Goal: Information Seeking & Learning: Learn about a topic

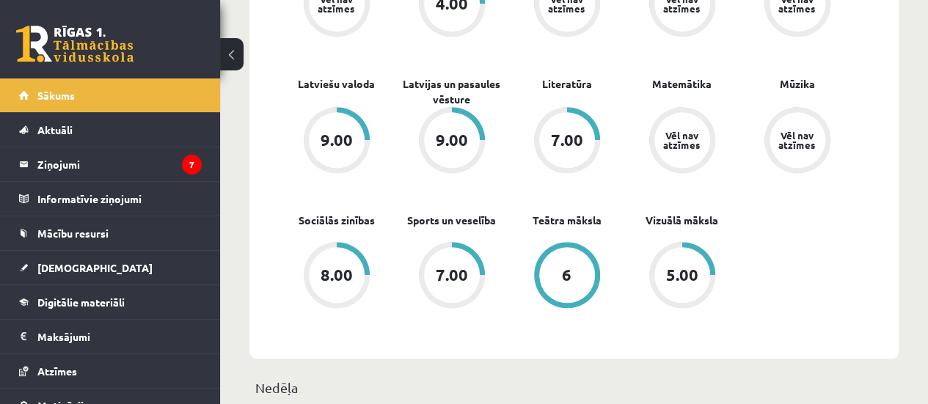
scroll to position [697, 0]
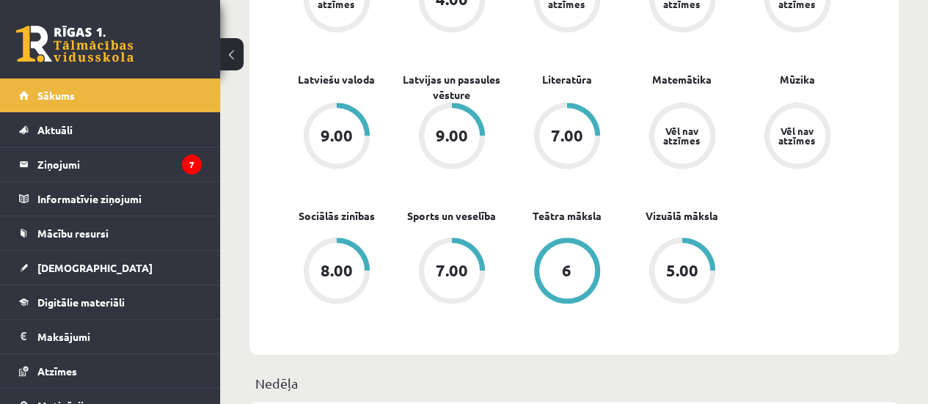
click at [687, 247] on div "5.00" at bounding box center [682, 271] width 56 height 56
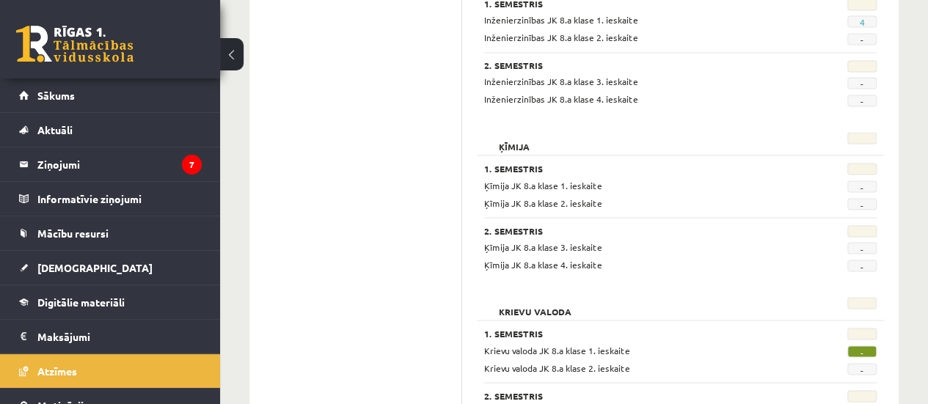
scroll to position [1268, 0]
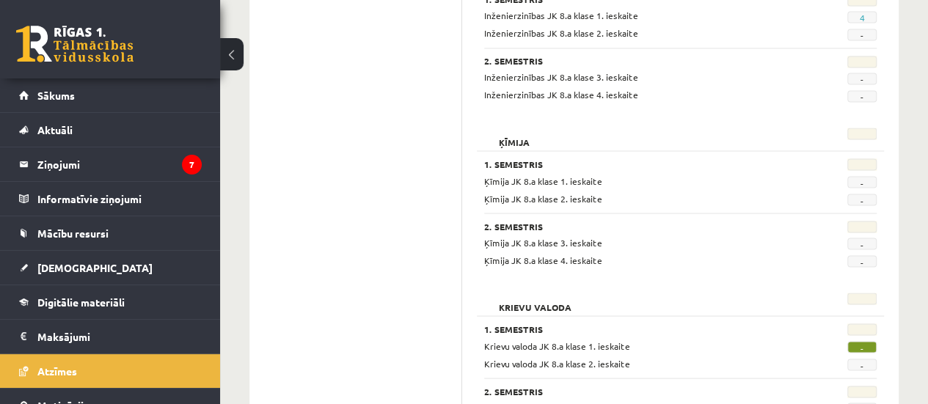
click at [924, 191] on div "**********" at bounding box center [574, 384] width 708 height 3190
click at [924, 202] on div "**********" at bounding box center [574, 384] width 708 height 3190
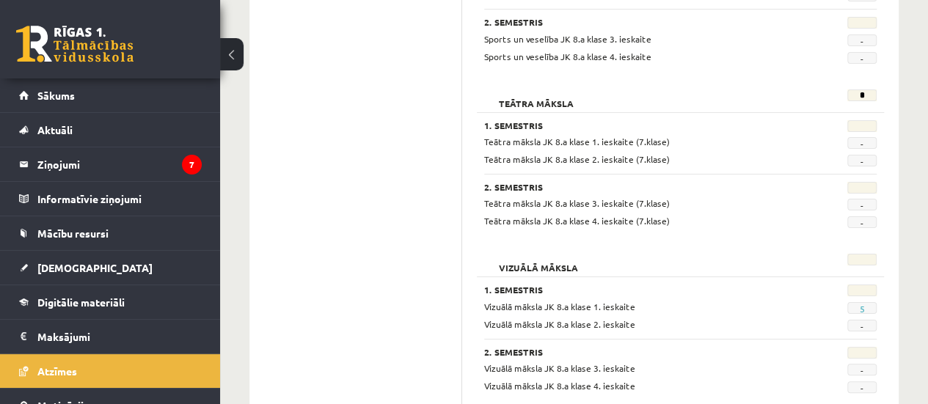
scroll to position [2833, 0]
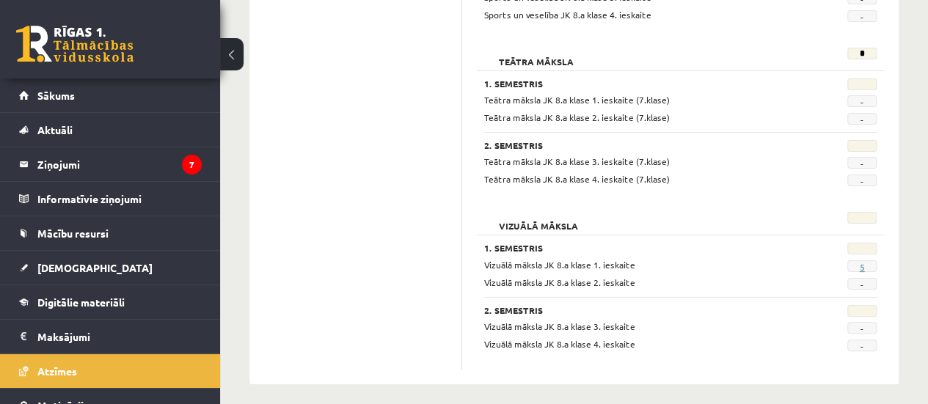
click at [861, 261] on link "5" at bounding box center [861, 267] width 5 height 12
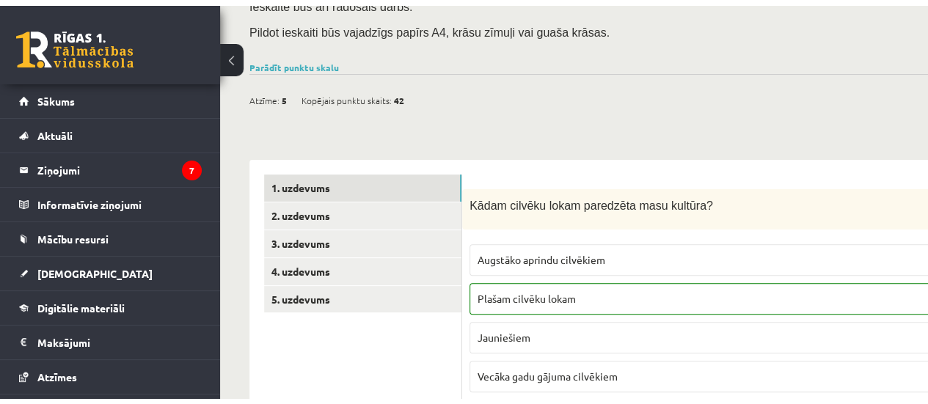
scroll to position [215, 0]
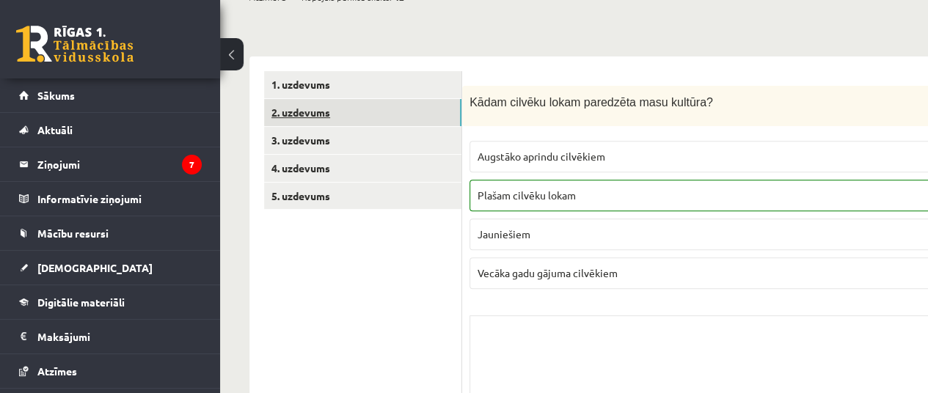
click at [337, 117] on link "2. uzdevums" at bounding box center [362, 112] width 197 height 27
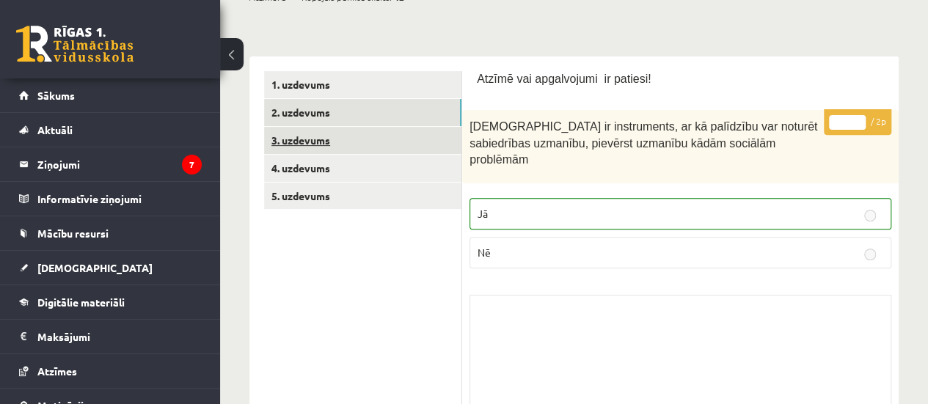
click at [304, 142] on link "3. uzdevums" at bounding box center [362, 140] width 197 height 27
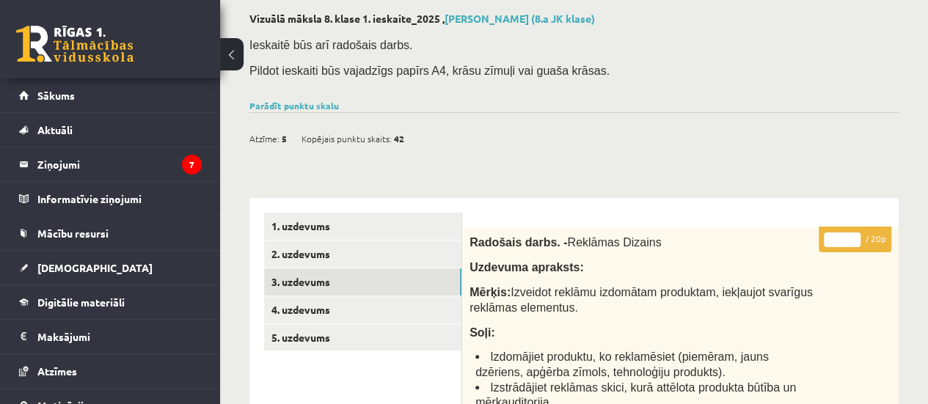
scroll to position [139, 0]
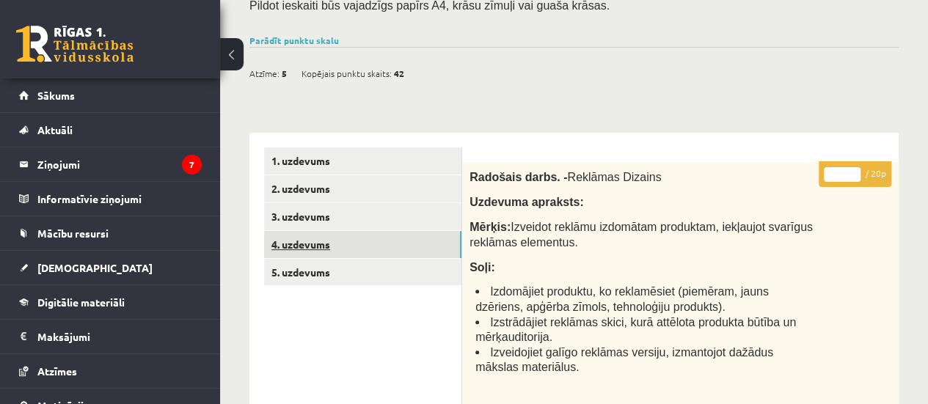
click at [314, 236] on link "4. uzdevums" at bounding box center [362, 244] width 197 height 27
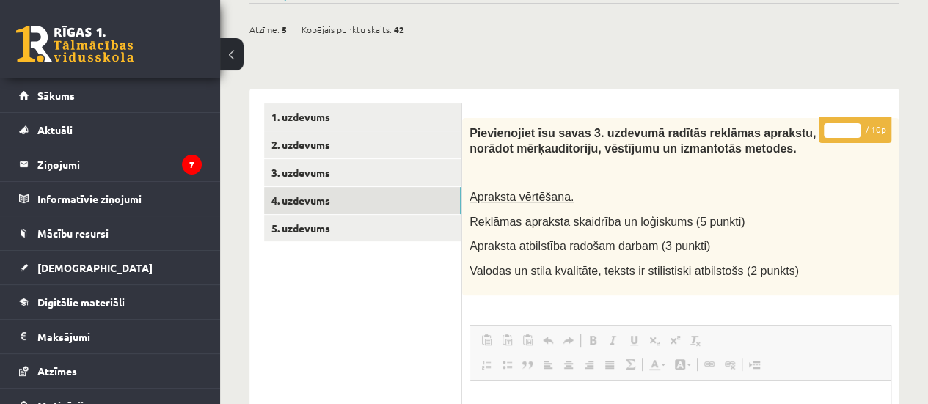
scroll to position [198, 0]
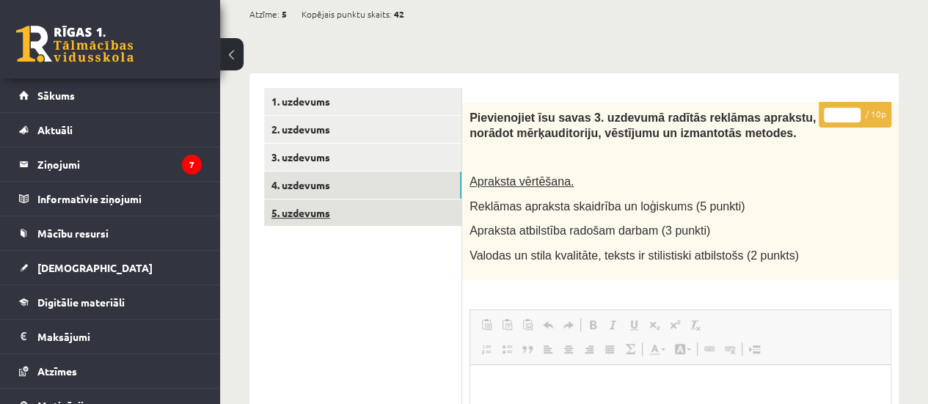
click at [301, 211] on link "5. uzdevums" at bounding box center [362, 213] width 197 height 27
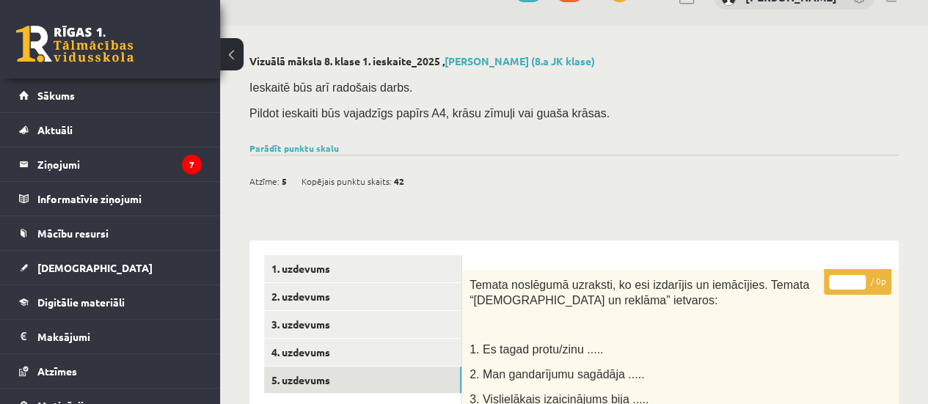
scroll to position [29, 0]
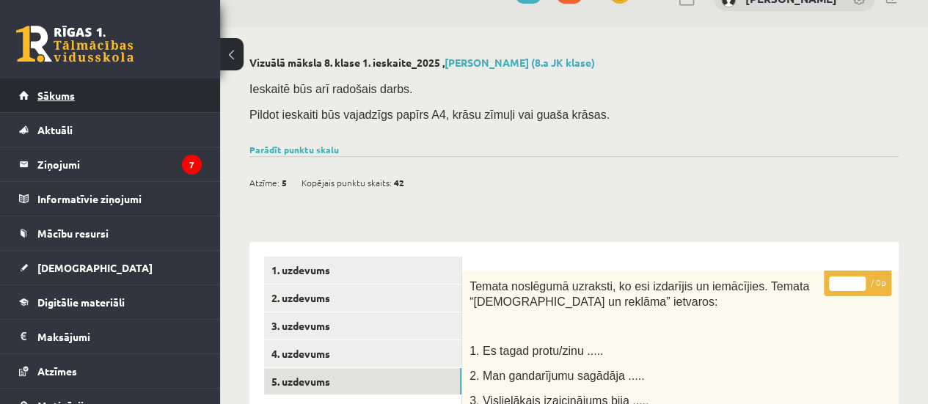
click at [103, 101] on link "Sākums" at bounding box center [110, 95] width 183 height 34
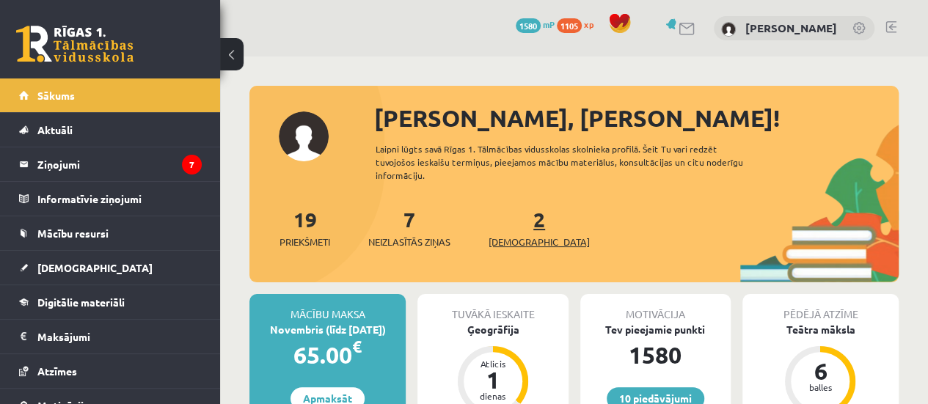
click at [521, 244] on span "[DEMOGRAPHIC_DATA]" at bounding box center [539, 242] width 101 height 15
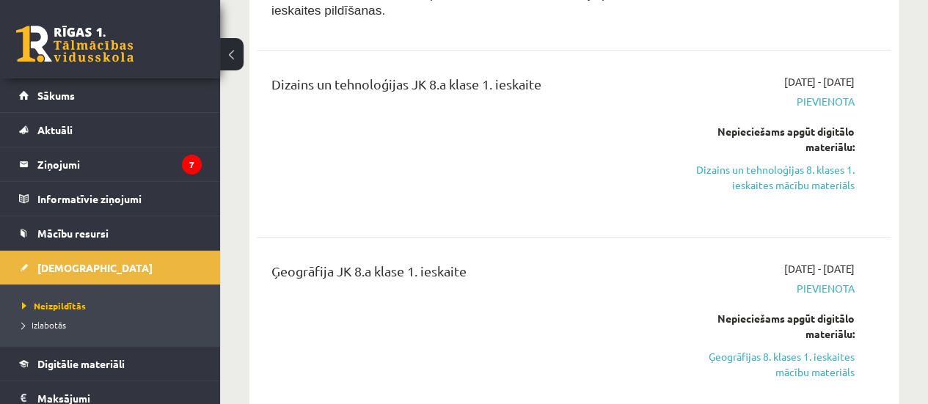
scroll to position [352, 0]
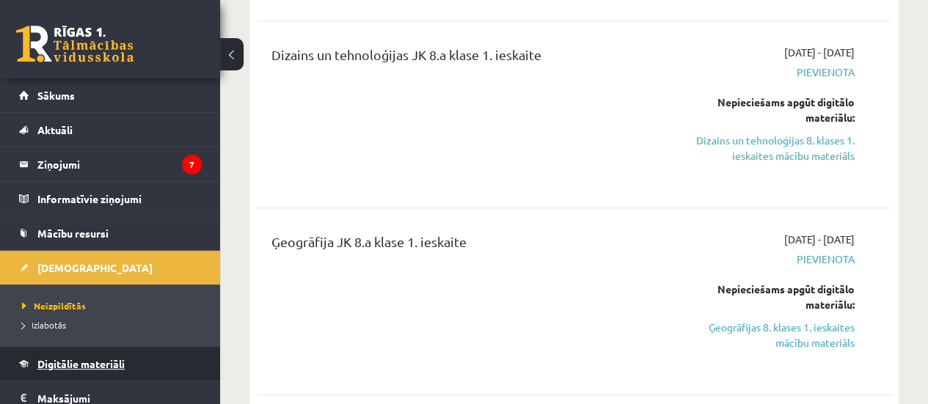
click at [61, 366] on span "Digitālie materiāli" at bounding box center [80, 363] width 87 height 13
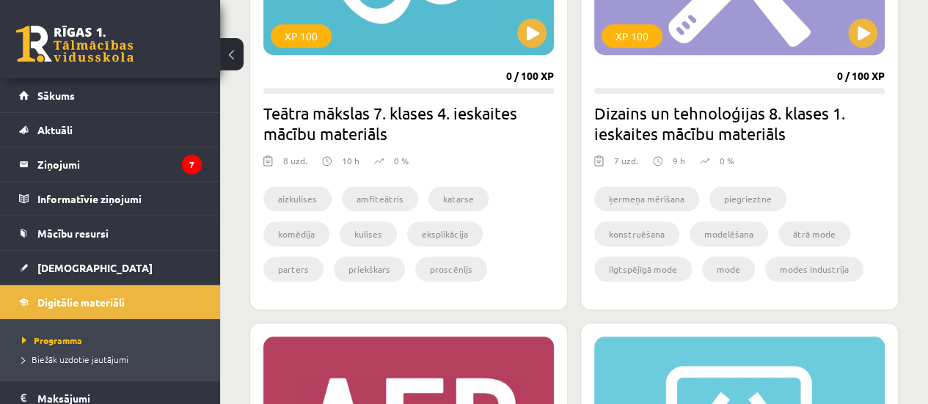
scroll to position [499, 0]
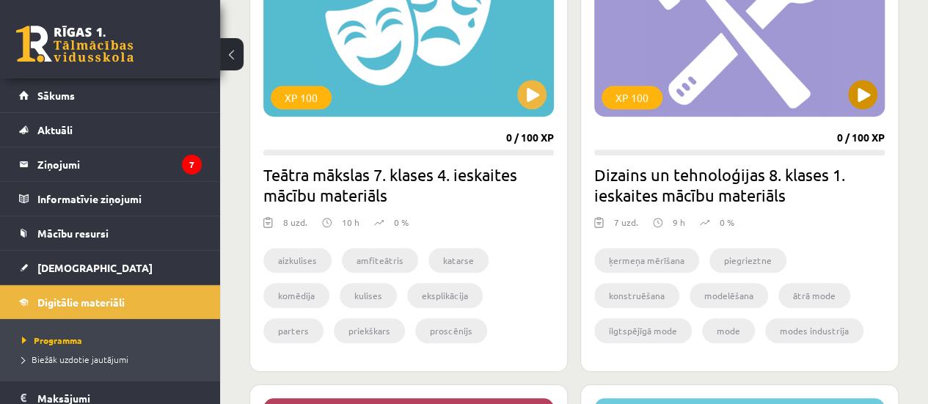
click at [709, 76] on div "XP 100" at bounding box center [739, 24] width 291 height 183
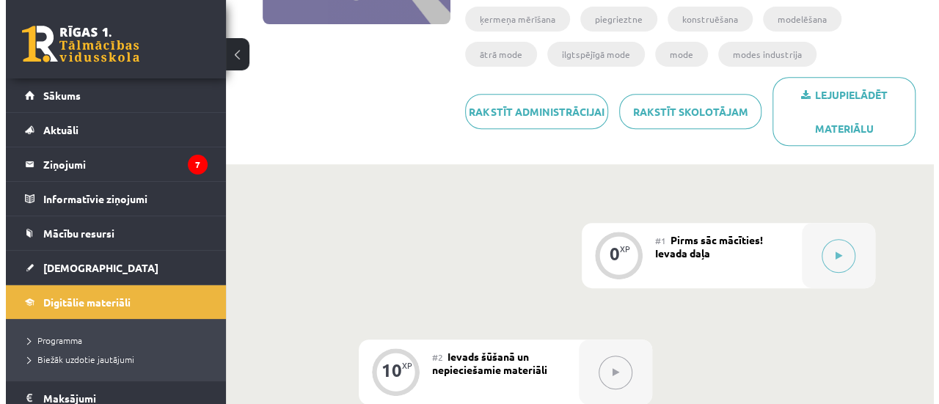
scroll to position [296, 0]
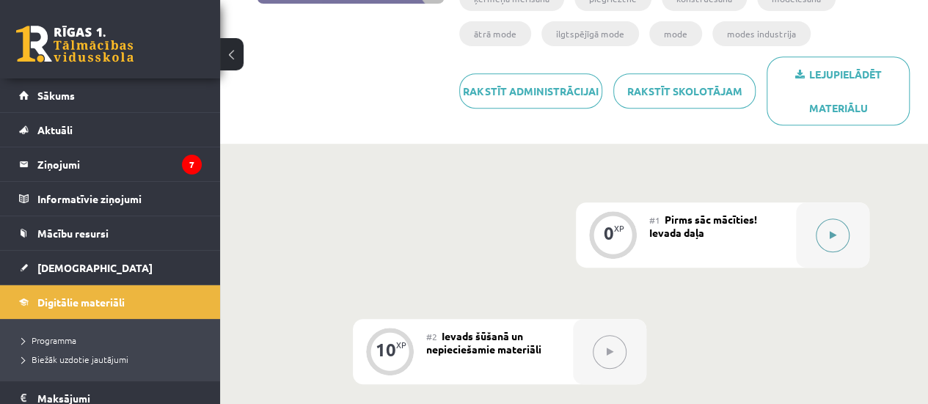
click at [817, 233] on button at bounding box center [833, 236] width 34 height 34
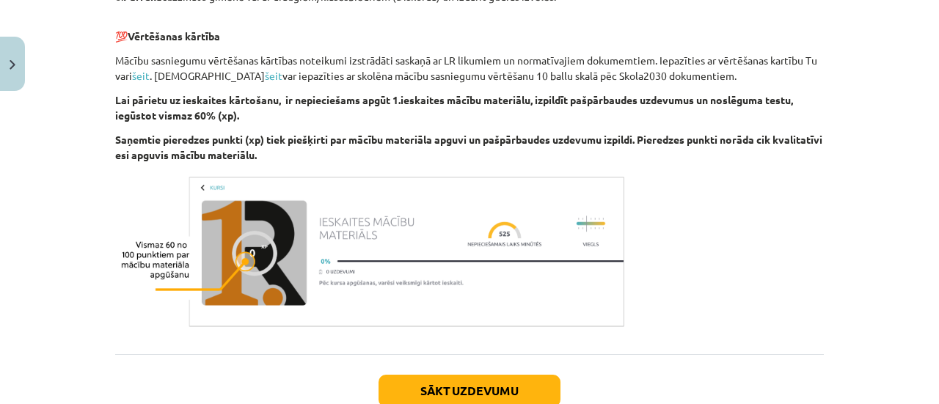
scroll to position [964, 0]
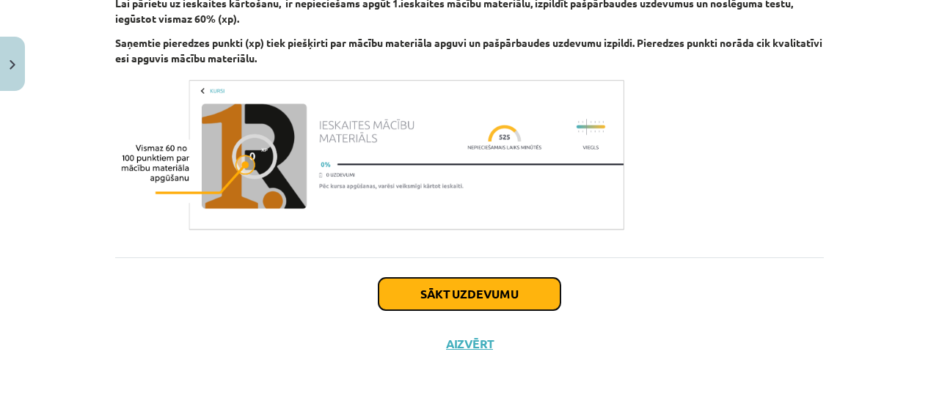
click at [486, 290] on button "Sākt uzdevumu" at bounding box center [470, 294] width 182 height 32
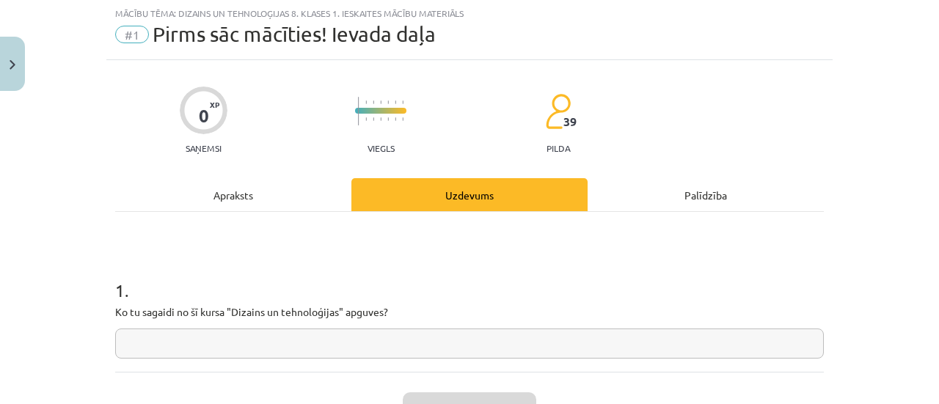
scroll to position [37, 0]
click at [280, 348] on input "text" at bounding box center [469, 344] width 709 height 30
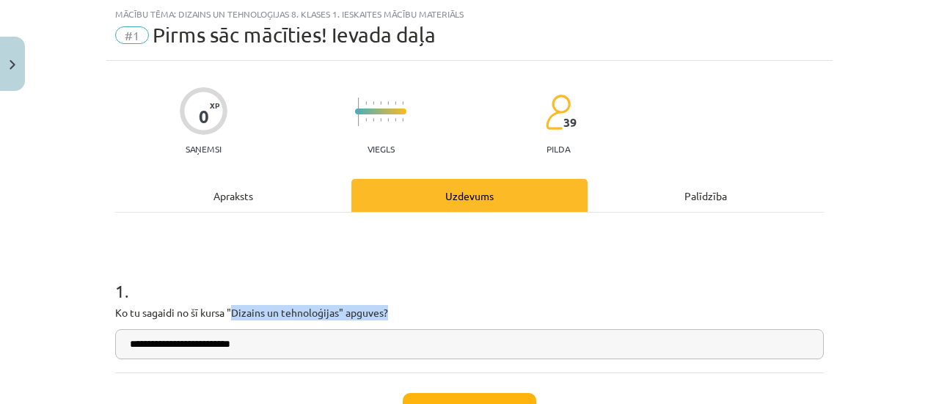
drag, startPoint x: 227, startPoint y: 309, endPoint x: 392, endPoint y: 310, distance: 165.8
click at [392, 310] on p "Ko tu sagaidi no šī kursa "Dizains un tehnoloģijas" apguves?" at bounding box center [469, 312] width 709 height 15
copy p "Dizains un tehnoloģijas" apguves?"
click at [297, 340] on input "**********" at bounding box center [469, 344] width 709 height 30
paste input "**********"
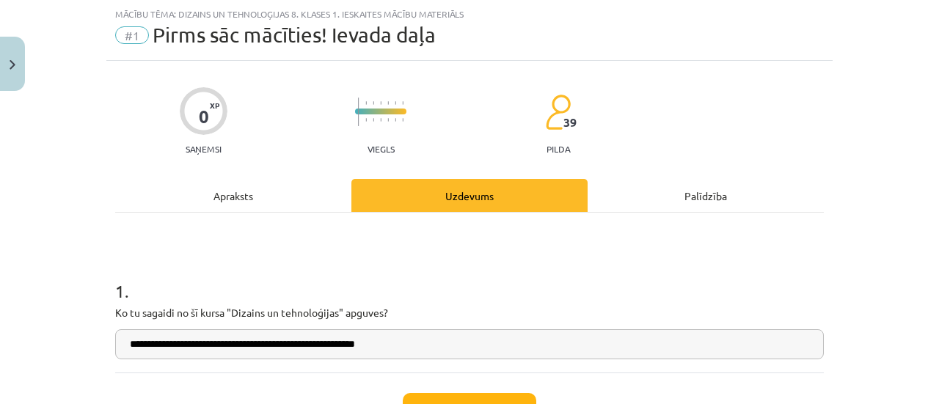
click at [285, 346] on input "**********" at bounding box center [469, 344] width 709 height 30
click at [363, 345] on input "**********" at bounding box center [469, 344] width 709 height 30
click at [431, 345] on input "**********" at bounding box center [469, 344] width 709 height 30
type input "**********"
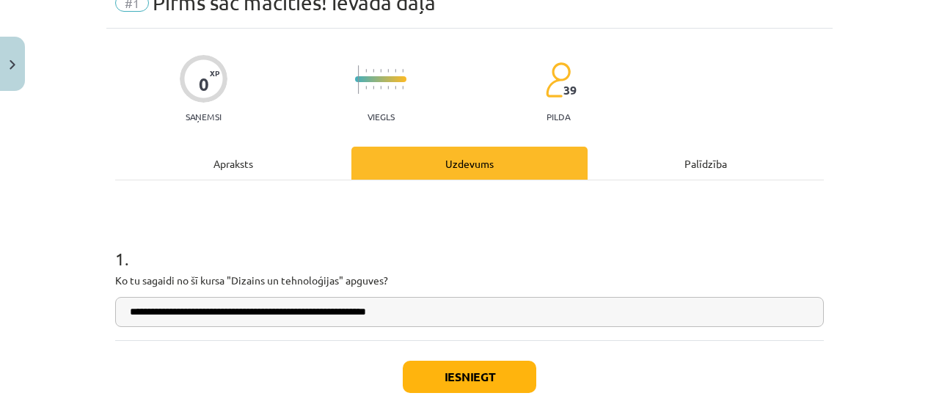
scroll to position [70, 0]
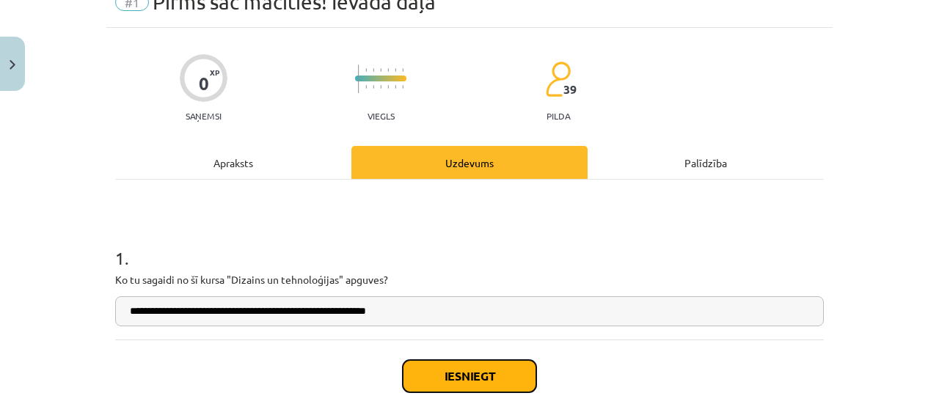
click at [466, 381] on button "Iesniegt" at bounding box center [470, 376] width 134 height 32
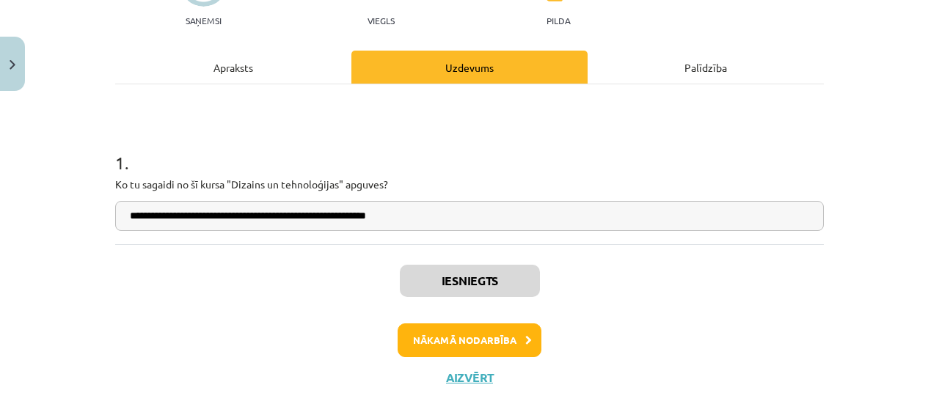
scroll to position [167, 0]
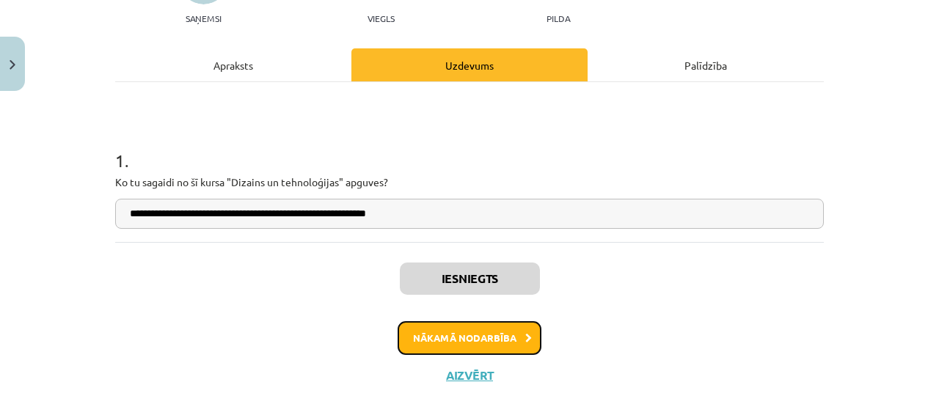
click at [476, 348] on button "Nākamā nodarbība" at bounding box center [470, 338] width 144 height 34
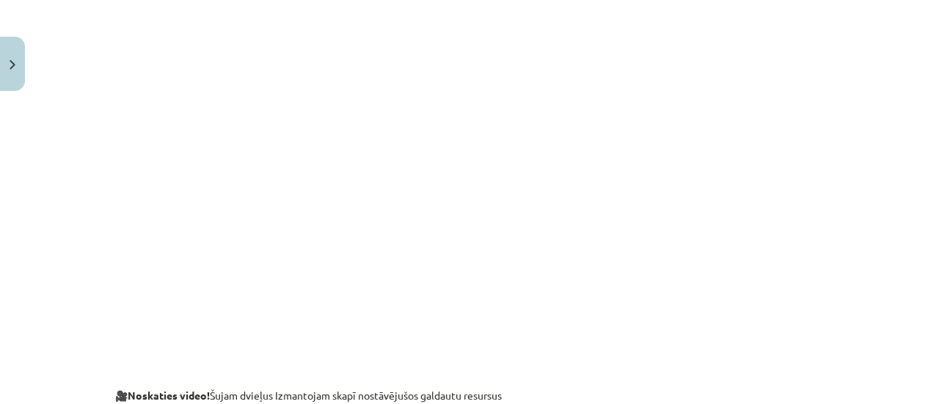
scroll to position [2756, 0]
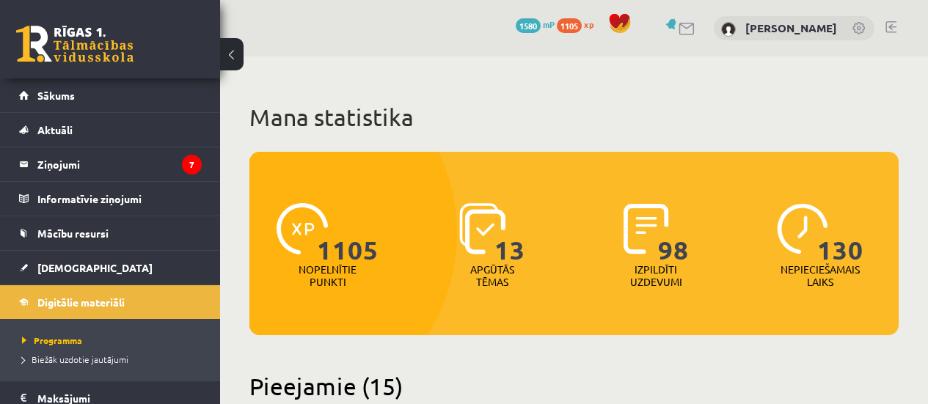
scroll to position [499, 0]
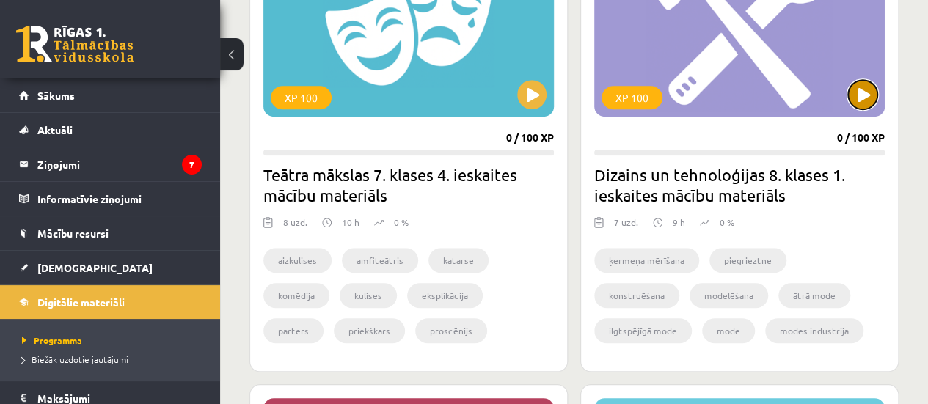
click at [869, 98] on button at bounding box center [862, 94] width 29 height 29
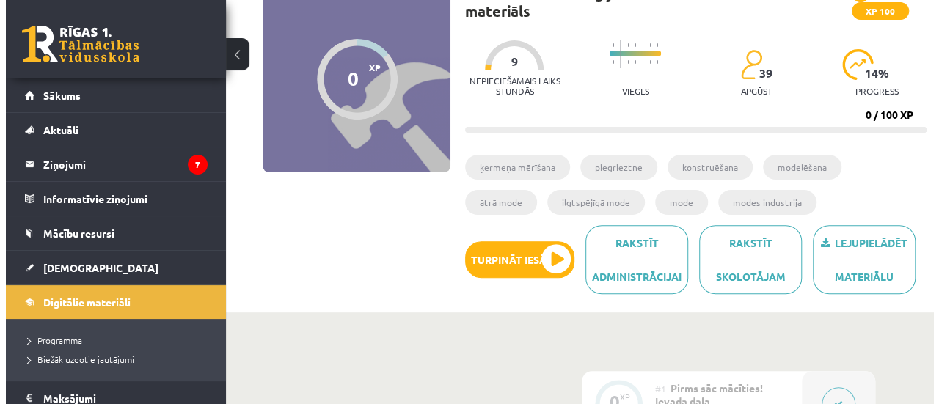
scroll to position [235, 0]
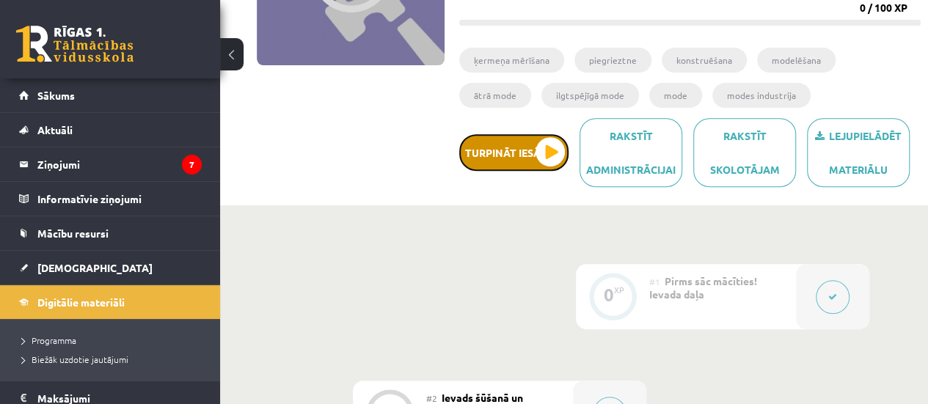
click at [494, 158] on button "Turpināt iesākto" at bounding box center [513, 152] width 109 height 37
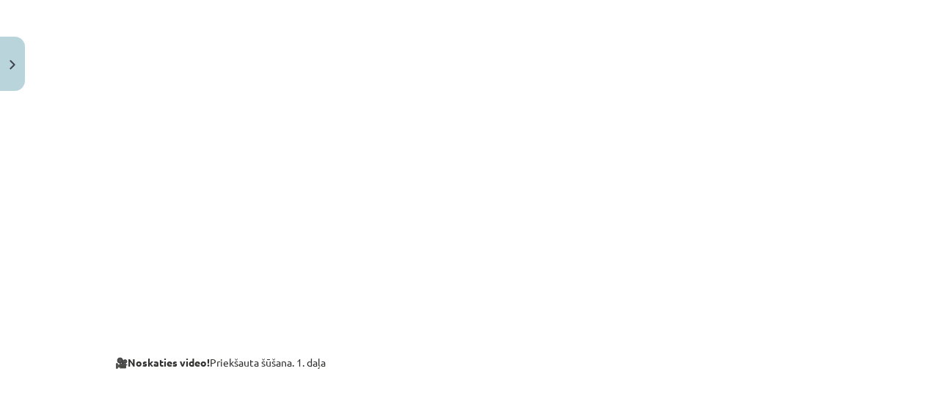
scroll to position [3180, 0]
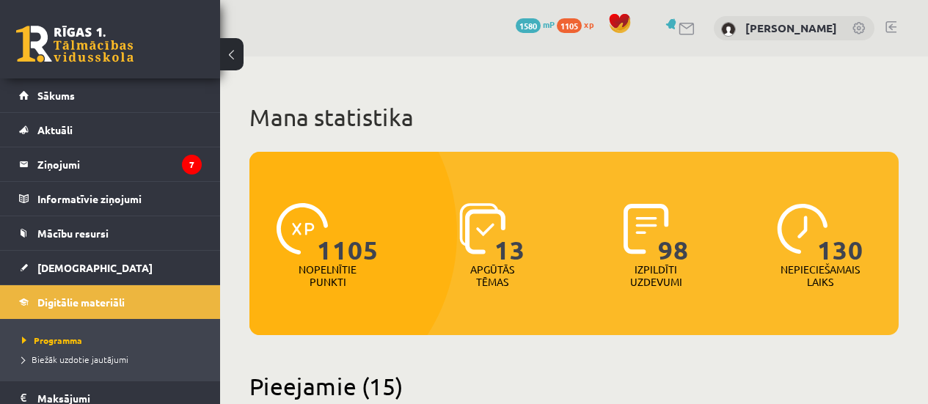
scroll to position [499, 0]
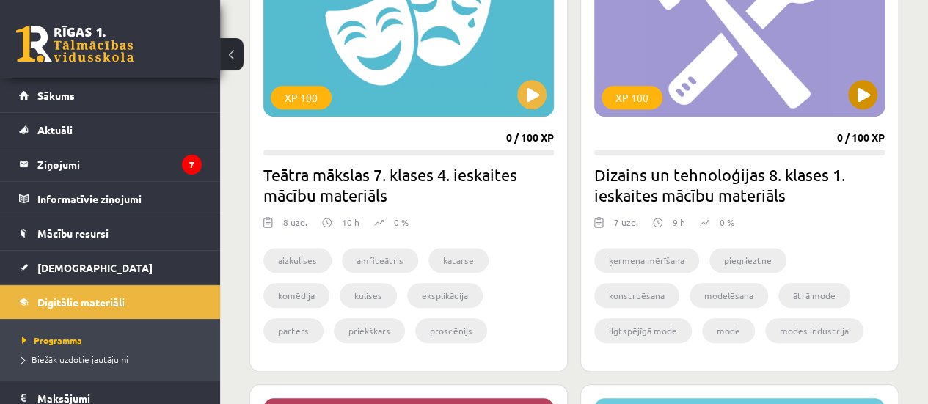
click at [687, 67] on div "XP 100" at bounding box center [739, 24] width 291 height 183
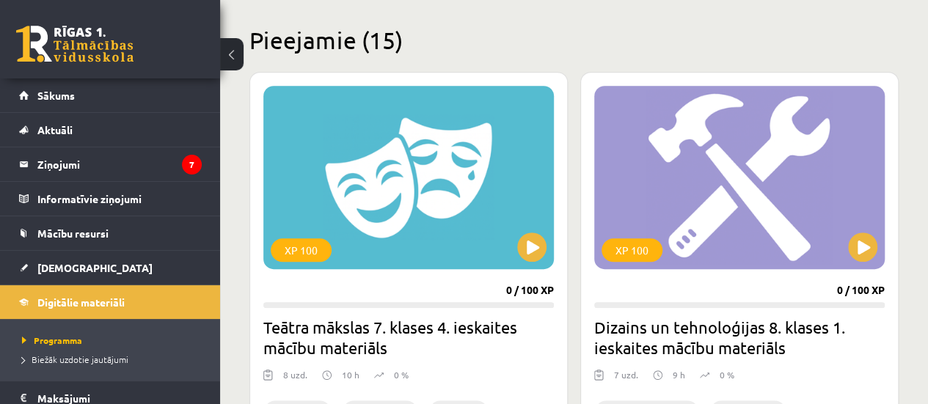
scroll to position [329, 0]
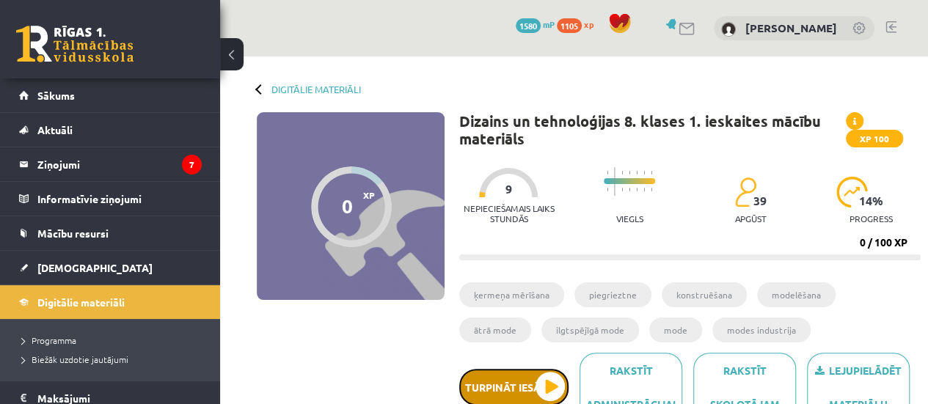
click at [508, 391] on button "Turpināt iesākto" at bounding box center [513, 387] width 109 height 37
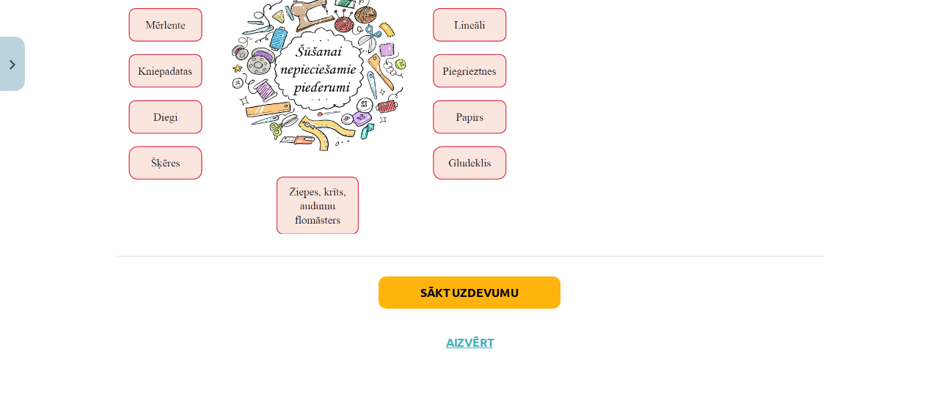
scroll to position [5070, 0]
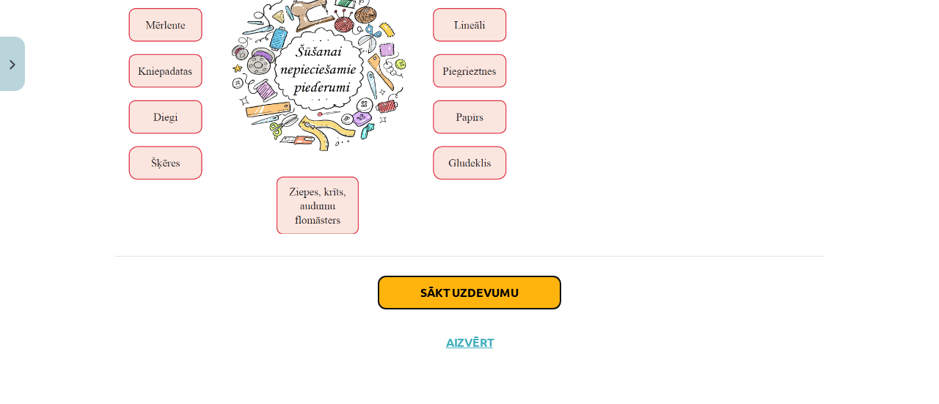
click at [482, 295] on button "Sākt uzdevumu" at bounding box center [470, 293] width 182 height 32
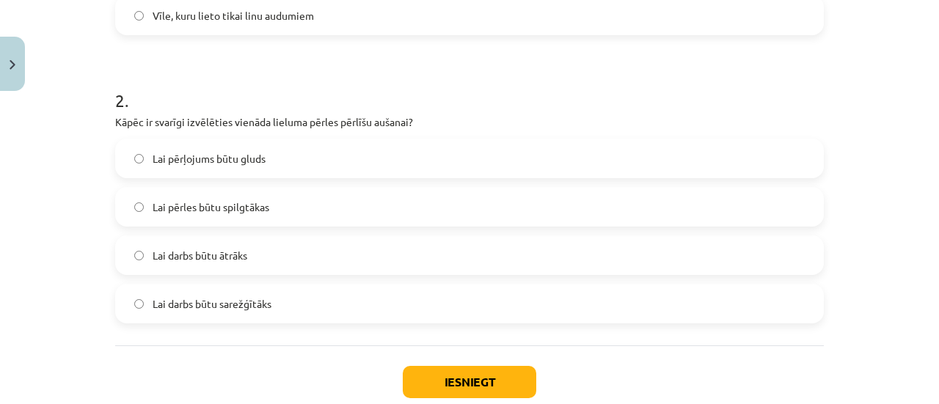
scroll to position [545, 0]
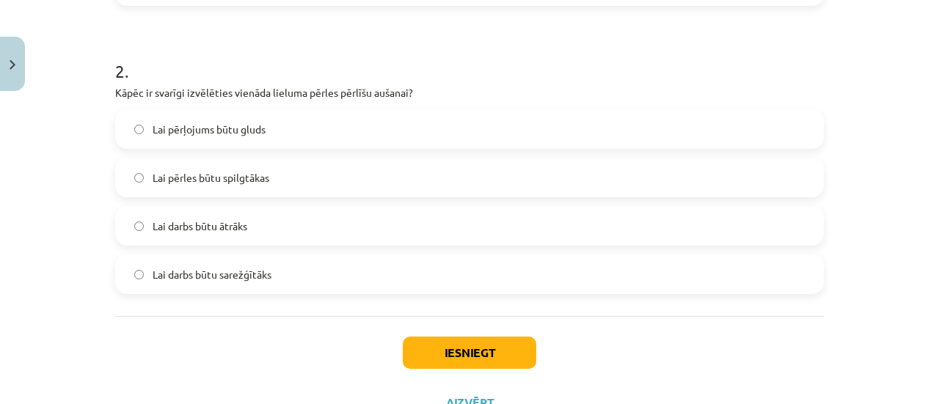
click at [202, 134] on span "Lai pērļojums būtu gluds" at bounding box center [209, 129] width 113 height 15
click at [494, 350] on button "Iesniegt" at bounding box center [470, 353] width 134 height 32
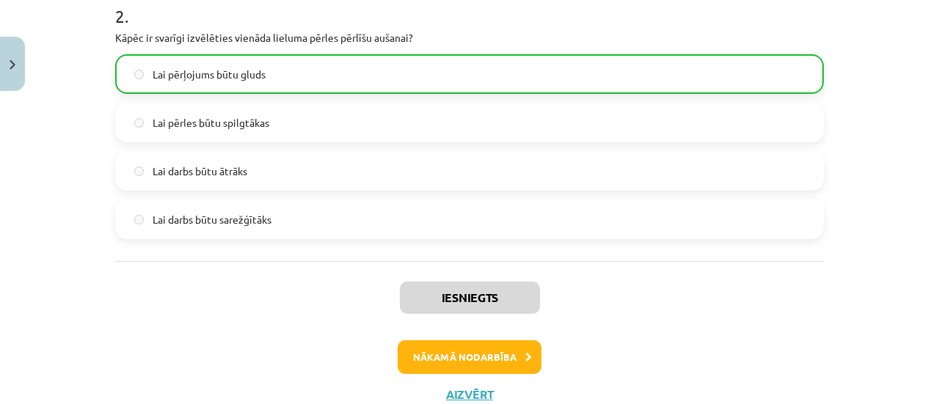
scroll to position [650, 0]
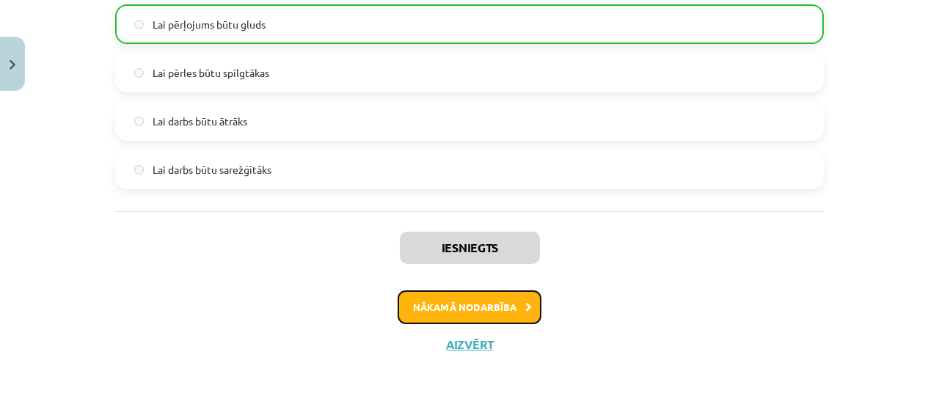
click at [465, 307] on button "Nākamā nodarbība" at bounding box center [470, 308] width 144 height 34
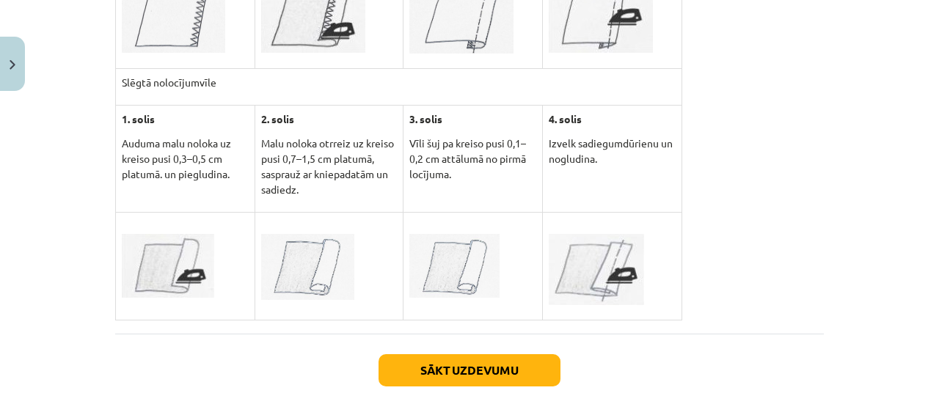
scroll to position [4061, 0]
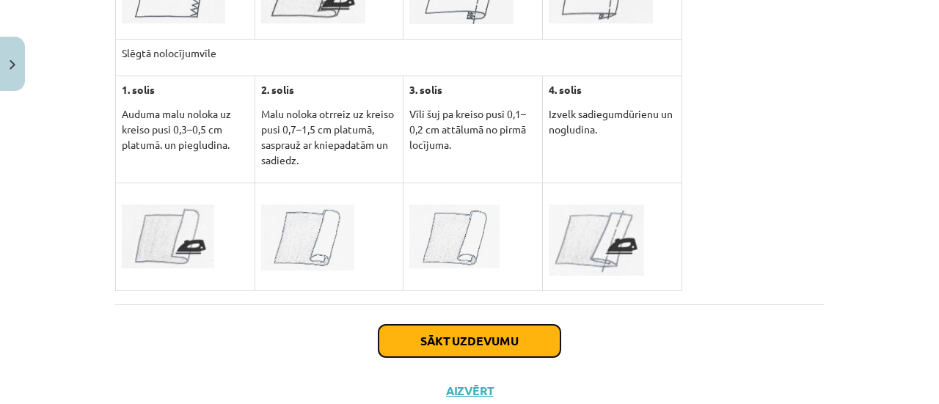
click at [500, 325] on button "Sākt uzdevumu" at bounding box center [470, 341] width 182 height 32
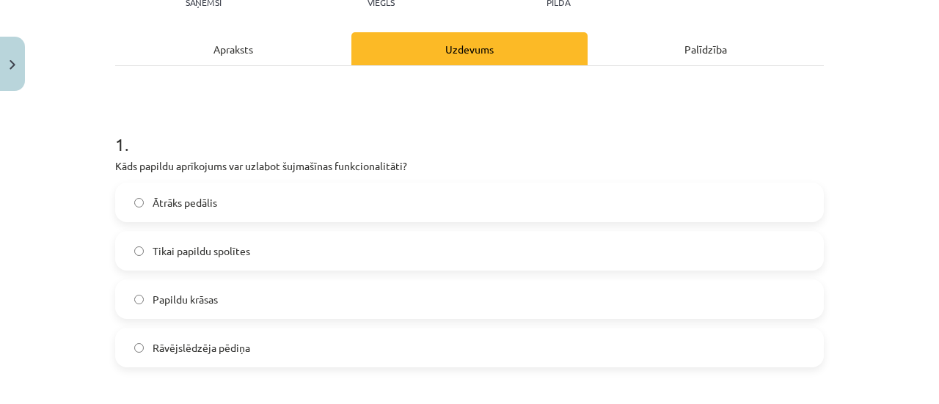
scroll to position [213, 0]
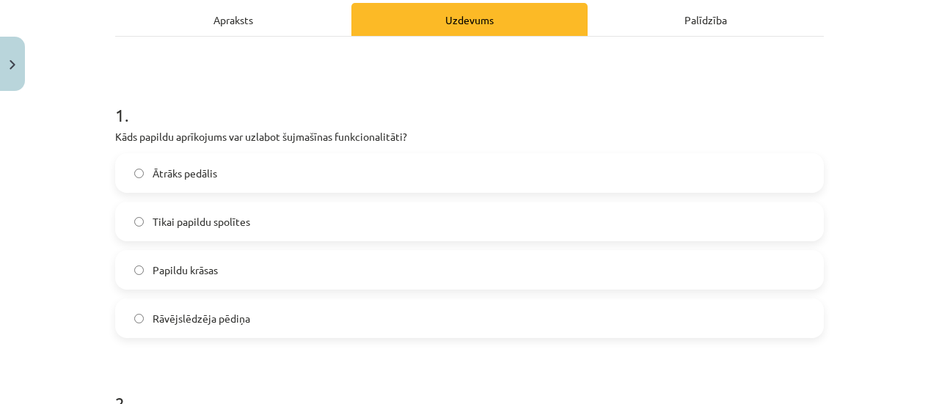
click at [153, 313] on span "Rāvējslēdzēja pēdiņa" at bounding box center [202, 318] width 98 height 15
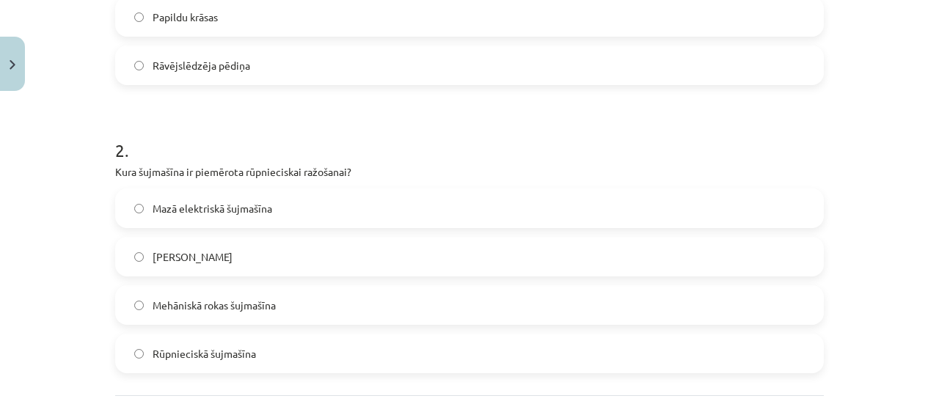
scroll to position [477, 0]
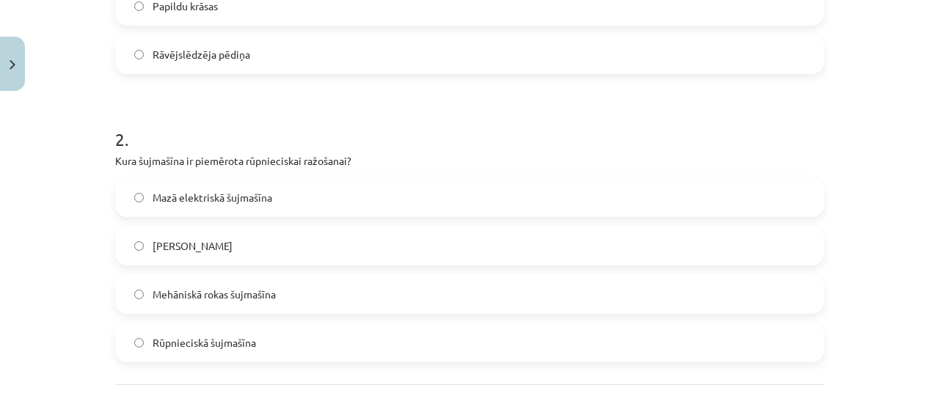
click at [138, 342] on label "Rūpnieciskā šujmašīna" at bounding box center [470, 342] width 706 height 37
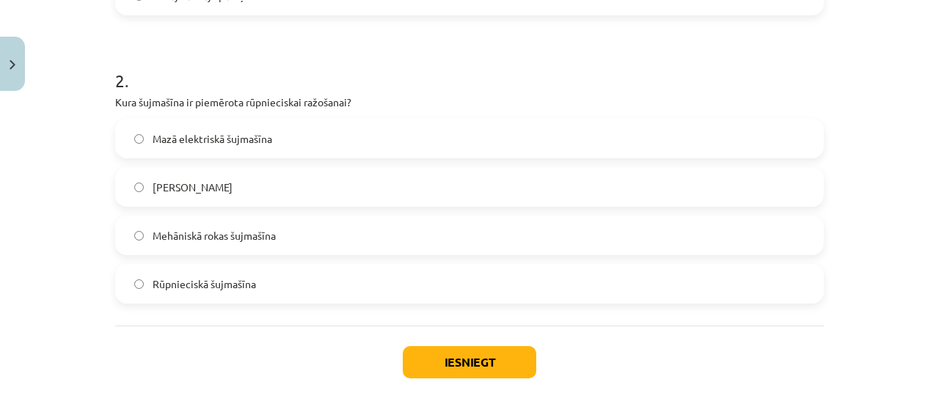
scroll to position [604, 0]
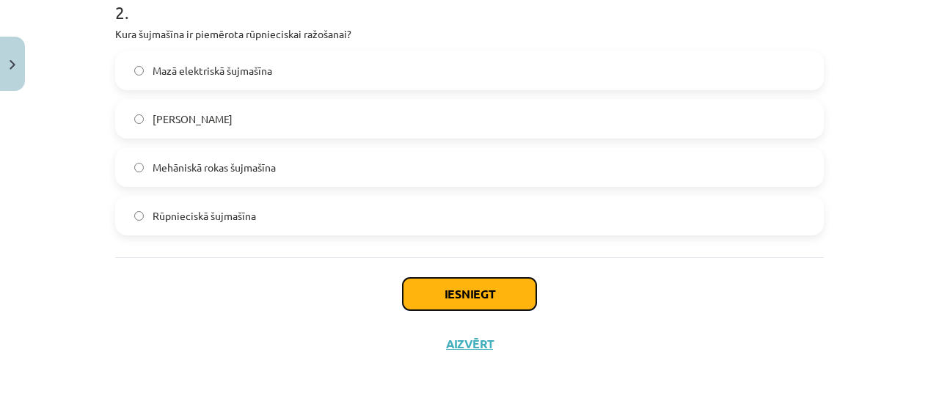
click at [509, 299] on button "Iesniegt" at bounding box center [470, 294] width 134 height 32
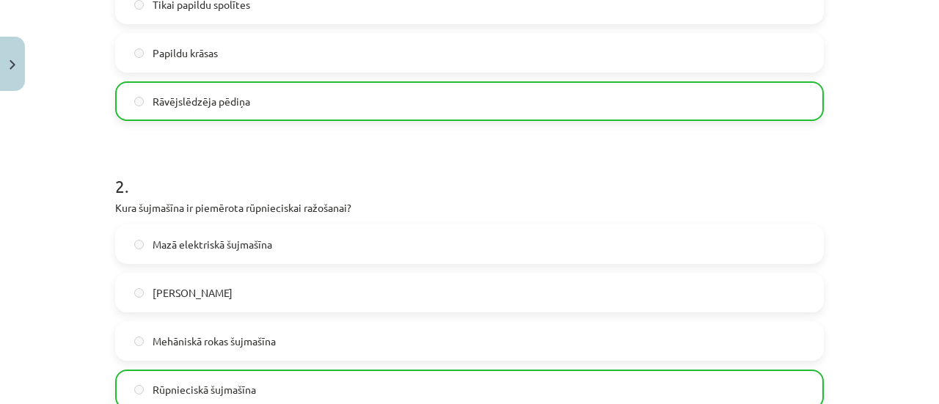
scroll to position [650, 0]
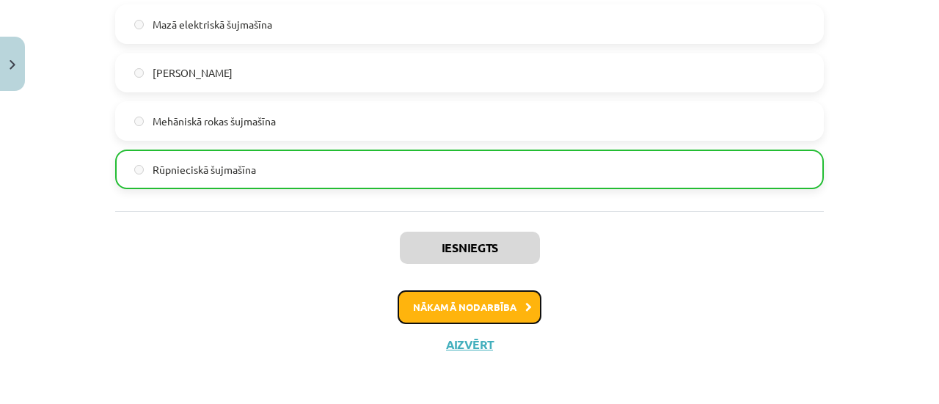
click at [484, 300] on button "Nākamā nodarbība" at bounding box center [470, 308] width 144 height 34
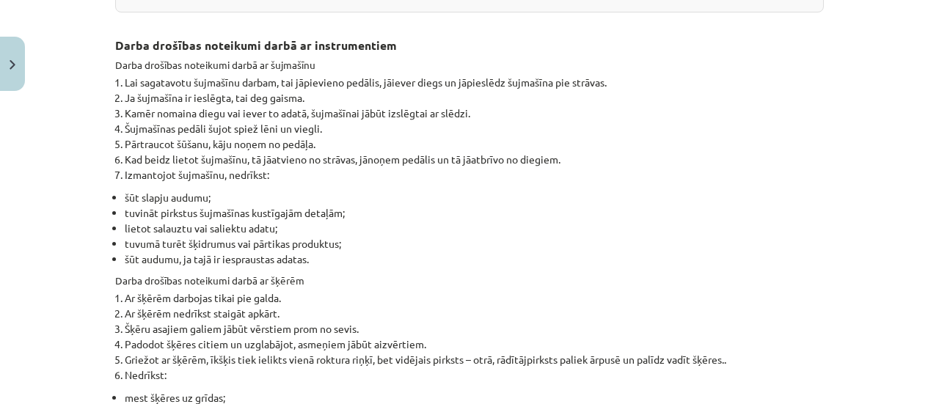
scroll to position [396, 0]
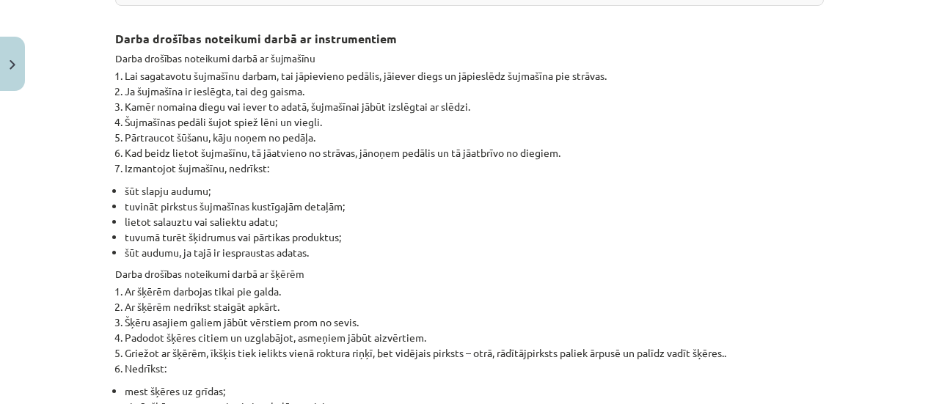
click at [921, 127] on div "Mācību tēma: Dizains un tehnoloģijas 8. klases 1. ieskaites mācību materiāls #4…" at bounding box center [469, 202] width 939 height 404
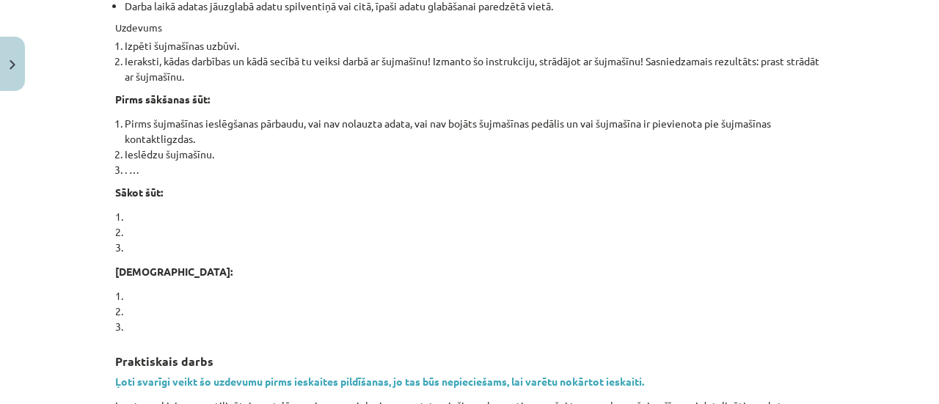
scroll to position [954, 0]
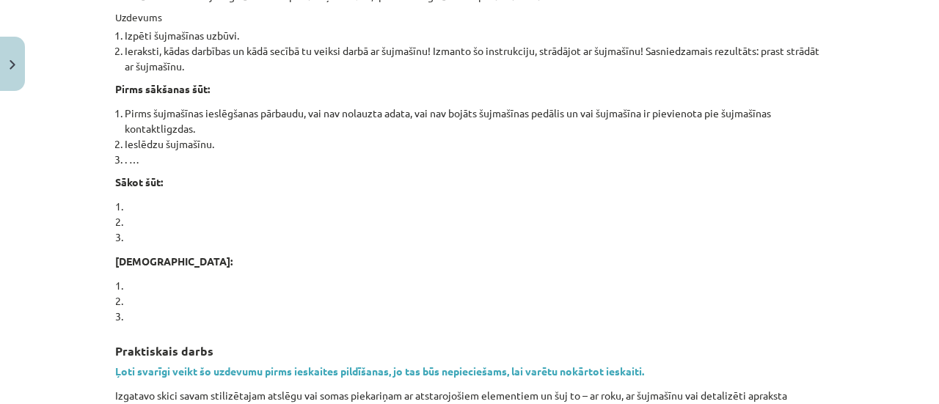
click at [130, 200] on p "1. 2. 3." at bounding box center [469, 222] width 709 height 46
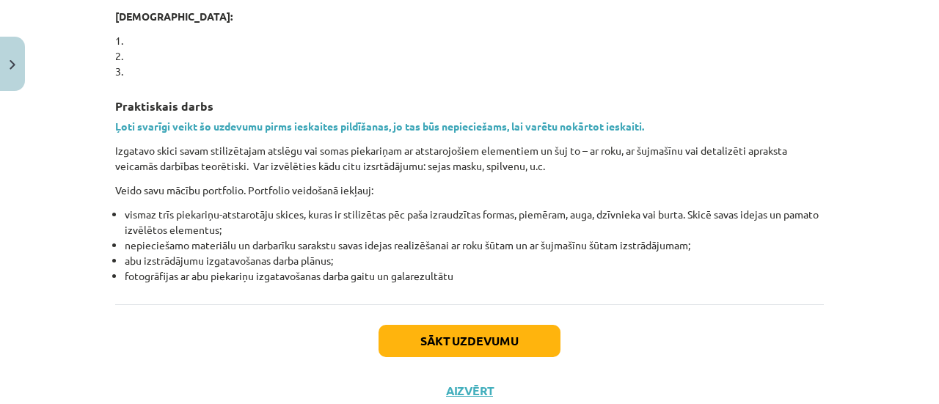
scroll to position [1194, 0]
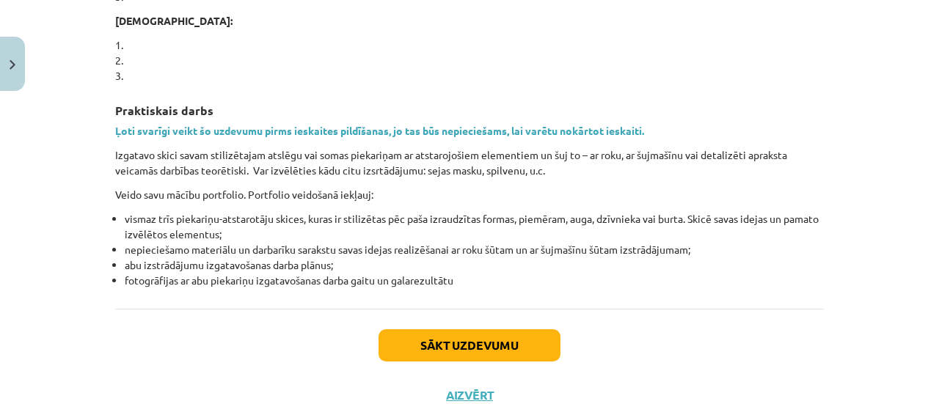
drag, startPoint x: 938, startPoint y: 299, endPoint x: 654, endPoint y: 340, distance: 286.1
click at [654, 340] on div "Sākt uzdevumu Aizvērt" at bounding box center [469, 360] width 709 height 103
